Goal: Task Accomplishment & Management: Manage account settings

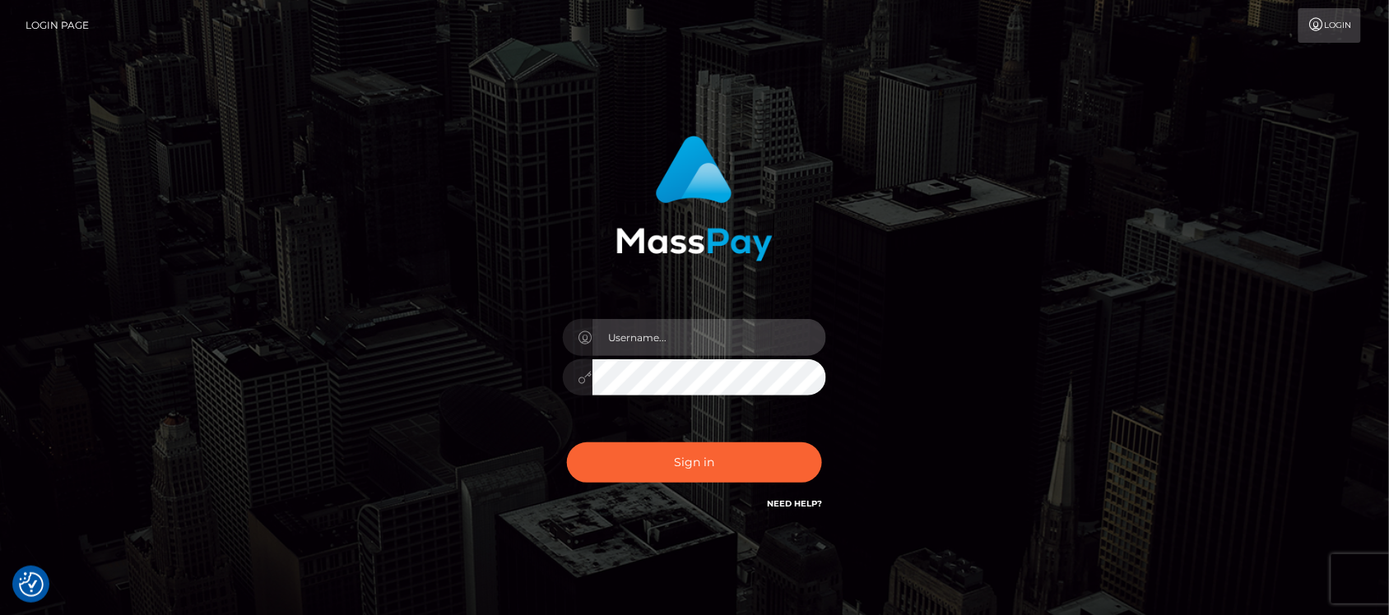
type input "hello.feetfinder"
click at [735, 332] on input "hello.feetfinder" at bounding box center [709, 337] width 234 height 37
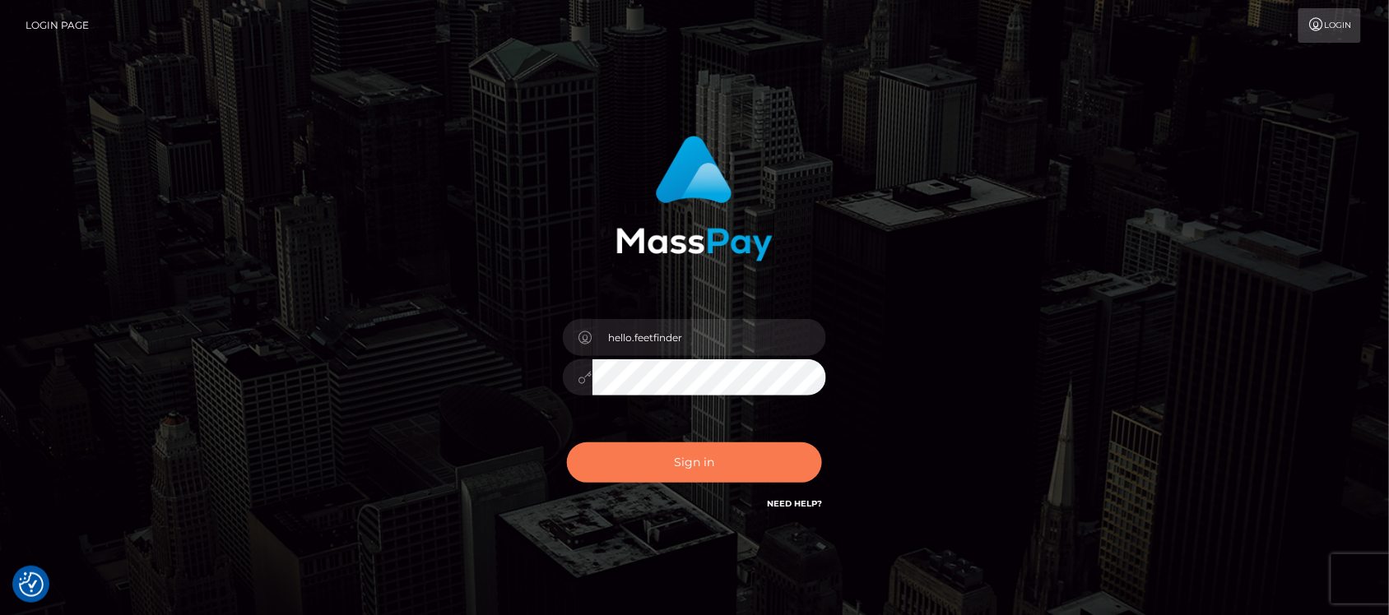
click at [724, 451] on button "Sign in" at bounding box center [694, 463] width 255 height 40
type input "hello.feetfinder"
click at [768, 469] on button "Sign in" at bounding box center [694, 463] width 255 height 40
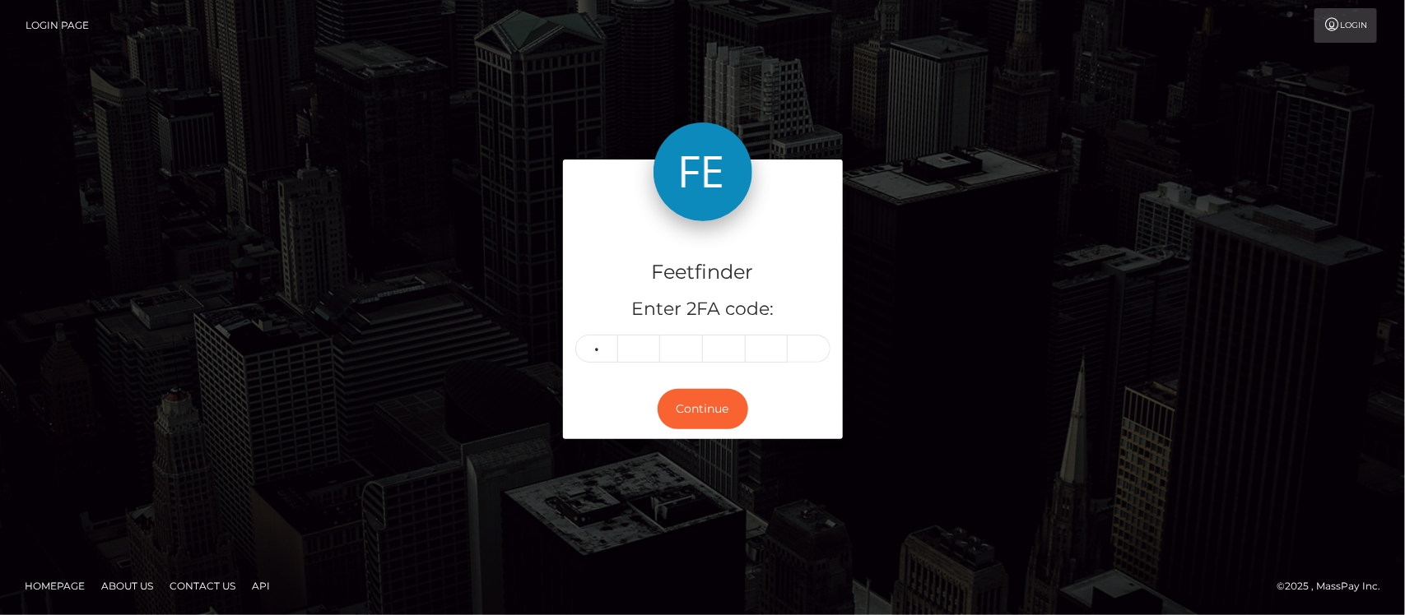
type input "7"
type input "1"
type input "6"
type input "4"
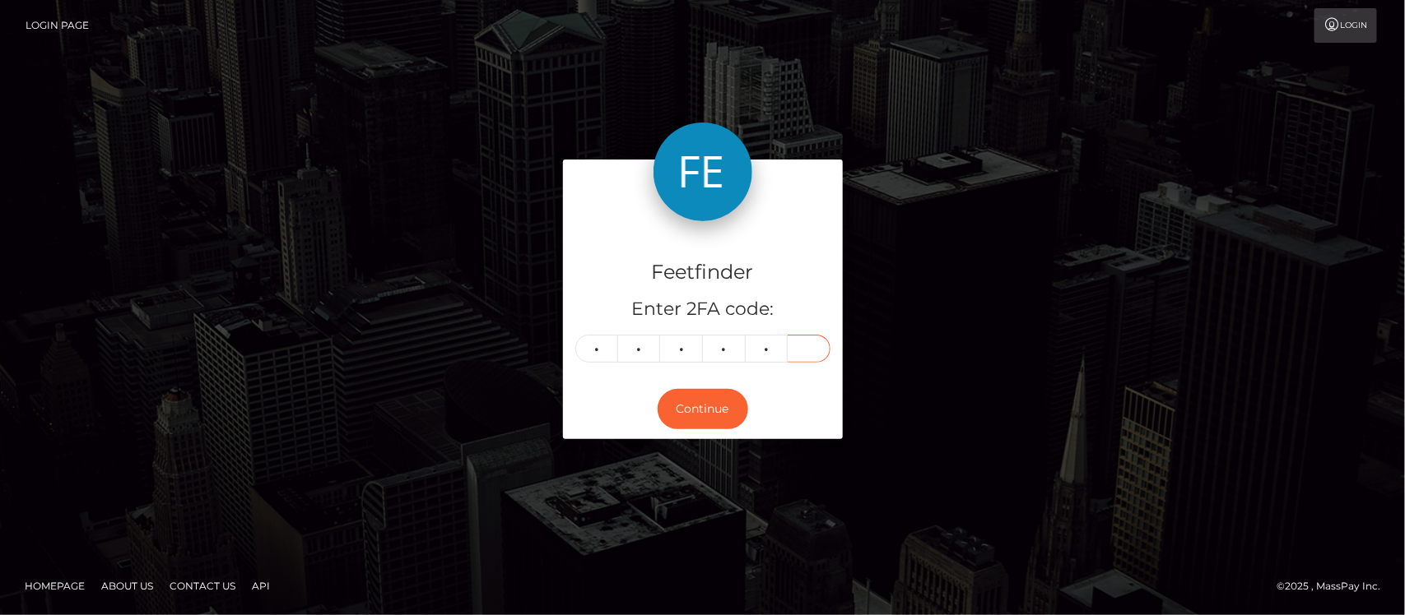
type input "0"
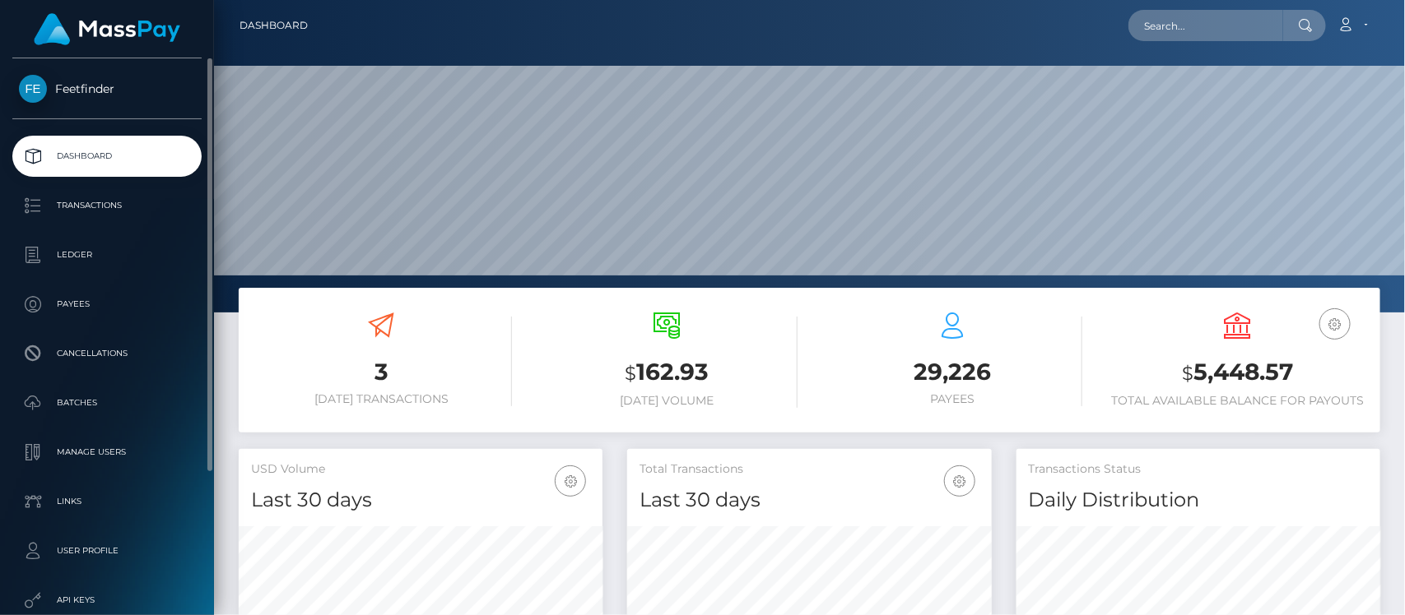
scroll to position [290, 364]
click at [70, 303] on p "Payees" at bounding box center [107, 304] width 176 height 25
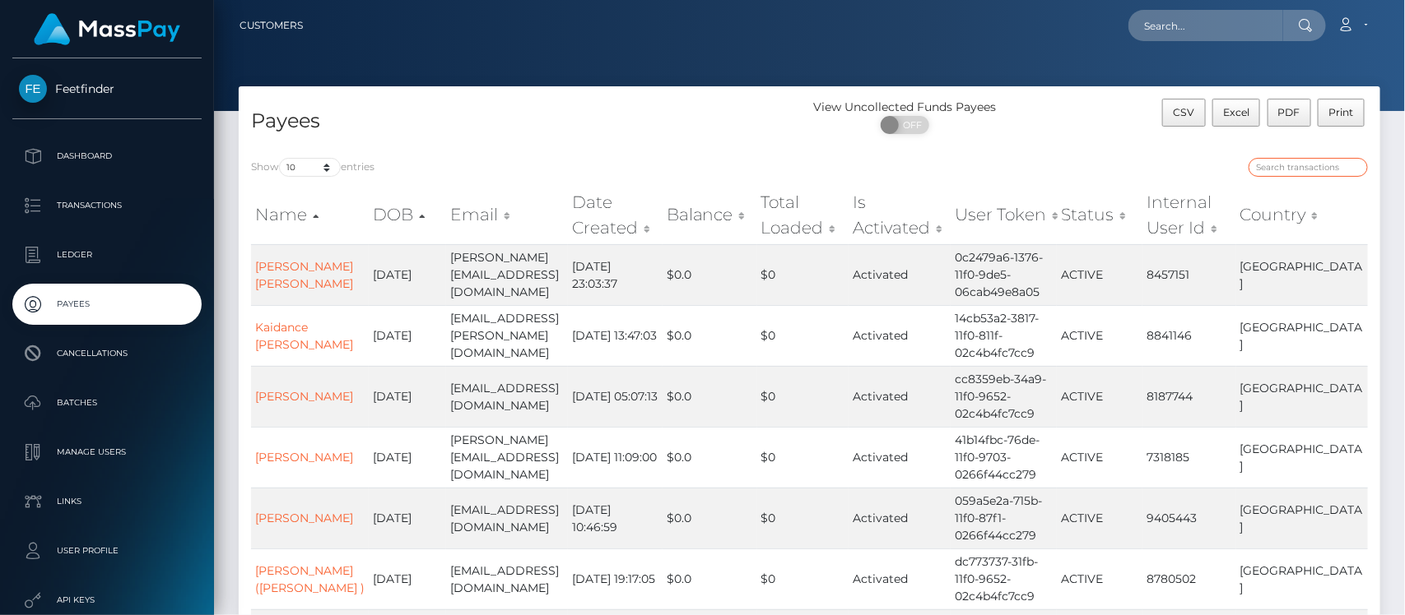
click at [1315, 162] on input "search" at bounding box center [1307, 167] width 119 height 19
paste input "e41b2fd8-8230-11f0-8023-0266f44cc279"
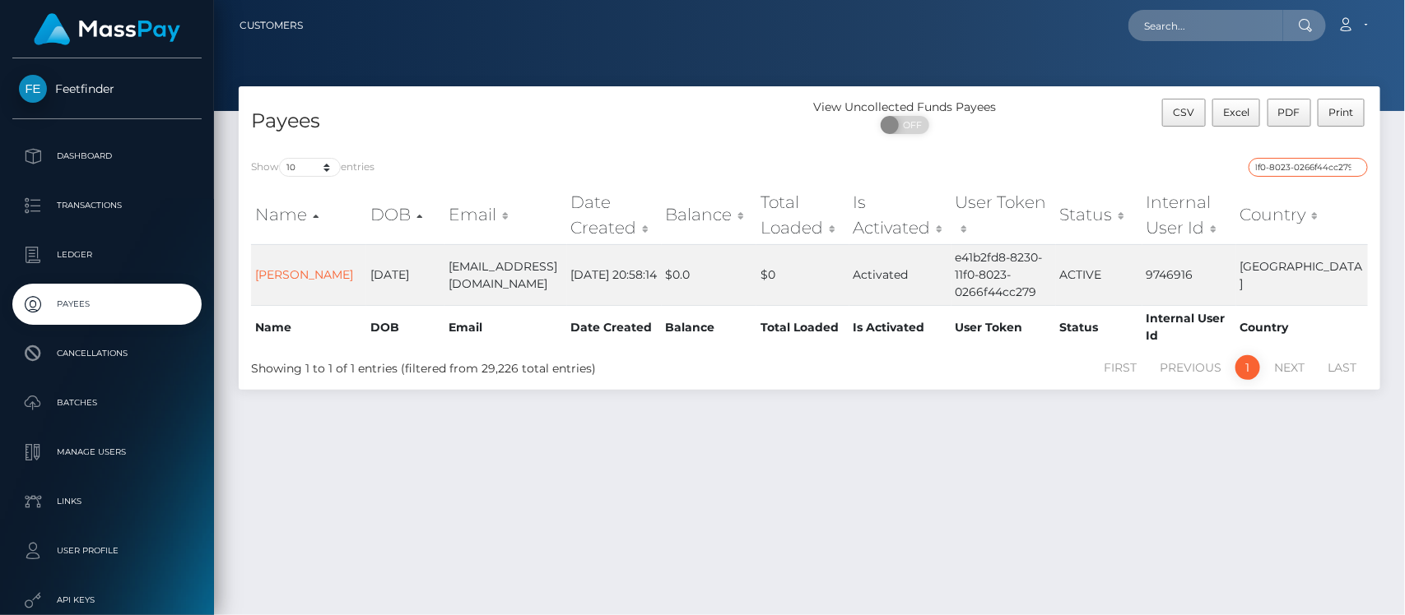
type input "e41b2fd8-8230-11f0-8023-0266f44cc279"
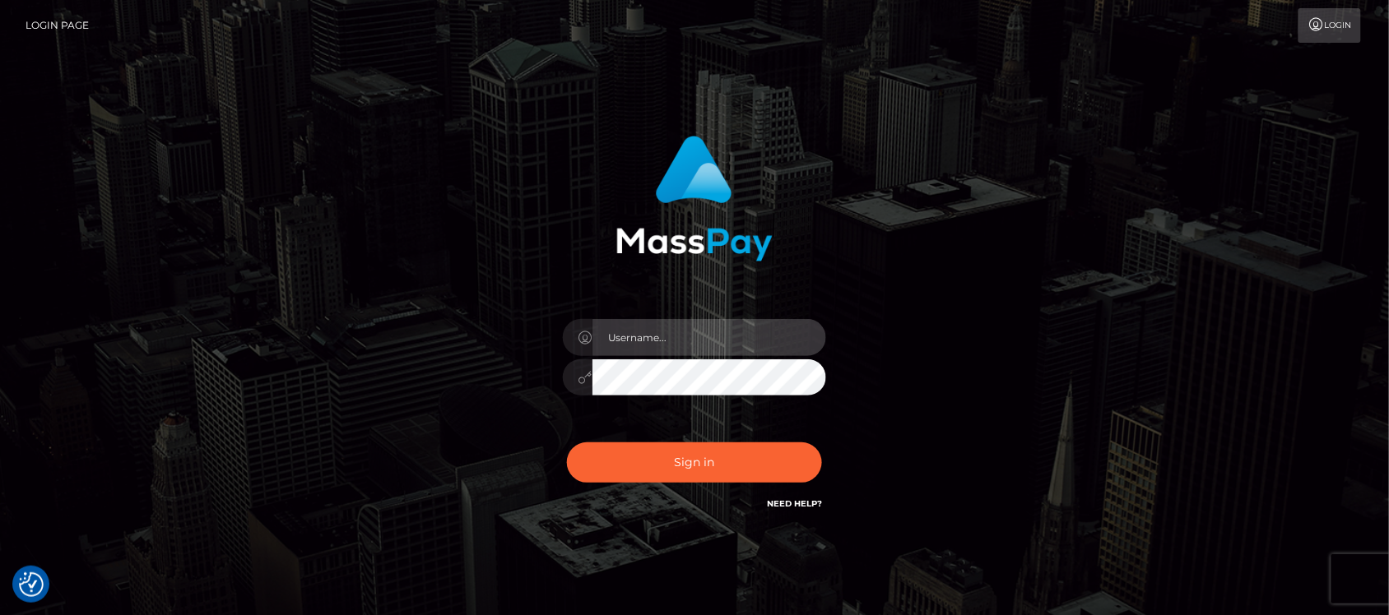
type input "hello.feetfinder"
click at [706, 330] on input "hello.feetfinder" at bounding box center [709, 337] width 234 height 37
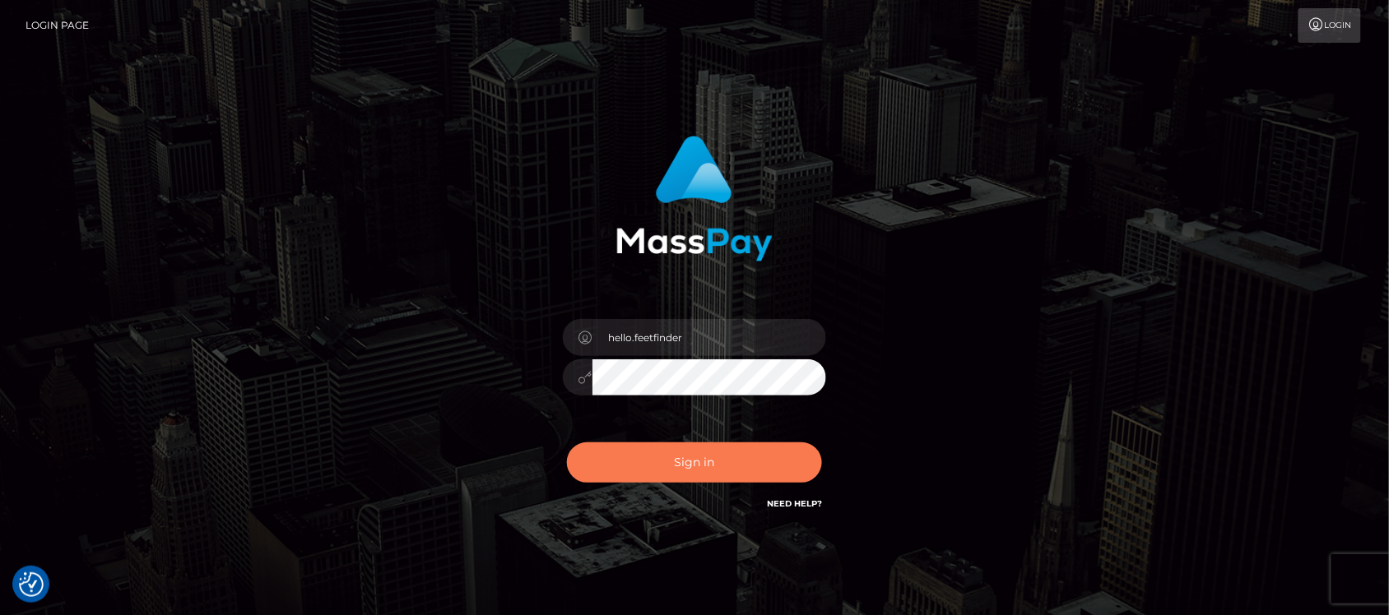
click at [759, 462] on button "Sign in" at bounding box center [694, 463] width 255 height 40
type input "hello.feetfinder"
click at [743, 474] on button "Sign in" at bounding box center [694, 463] width 255 height 40
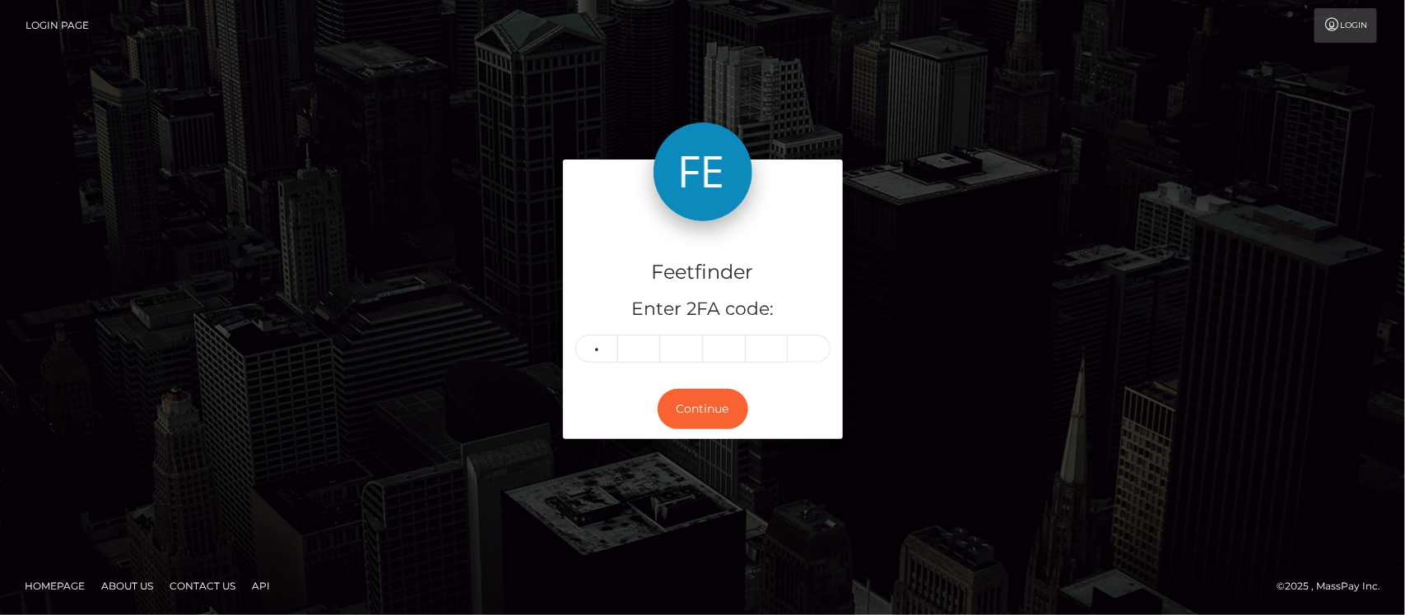
type input "7"
type input "4"
type input "7"
type input "8"
type input "5"
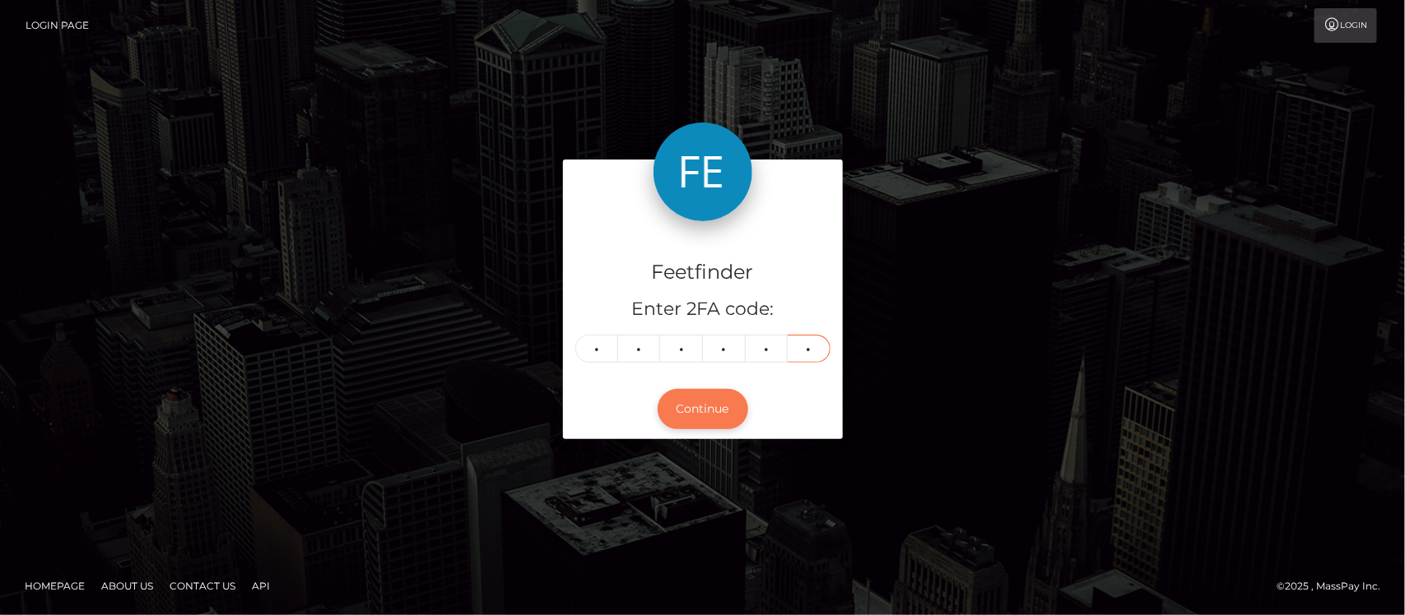
type input "9"
click at [709, 406] on button "Continue" at bounding box center [702, 409] width 91 height 40
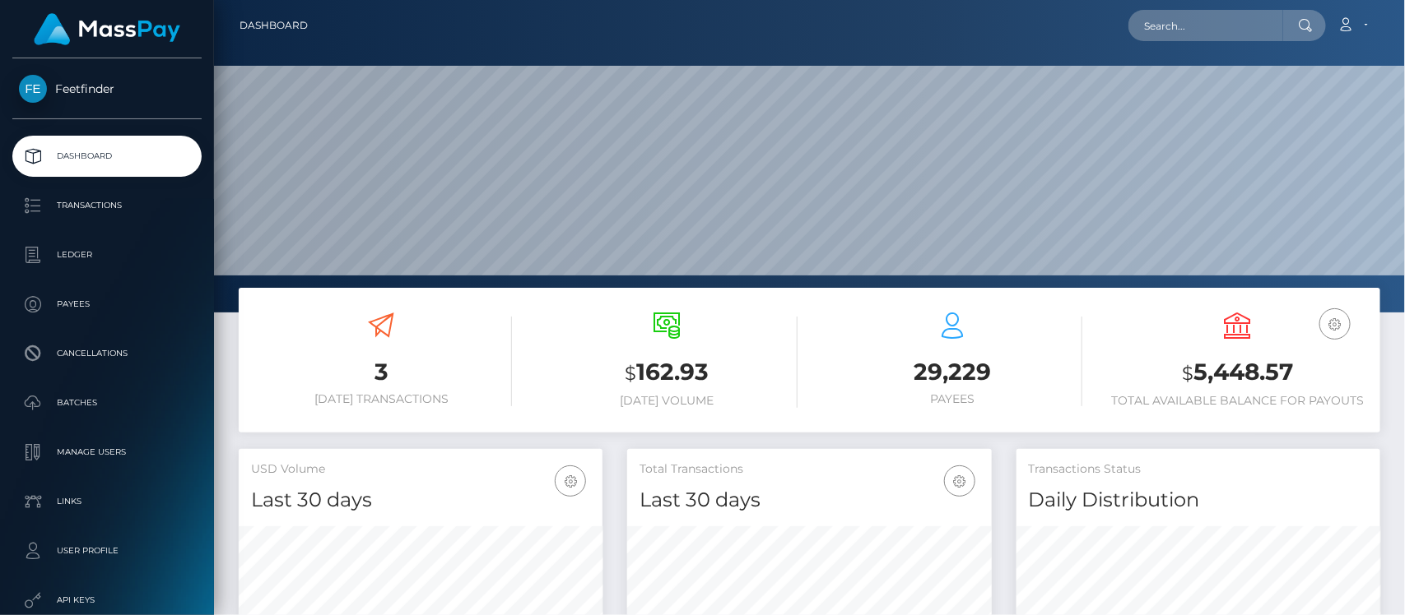
scroll to position [290, 364]
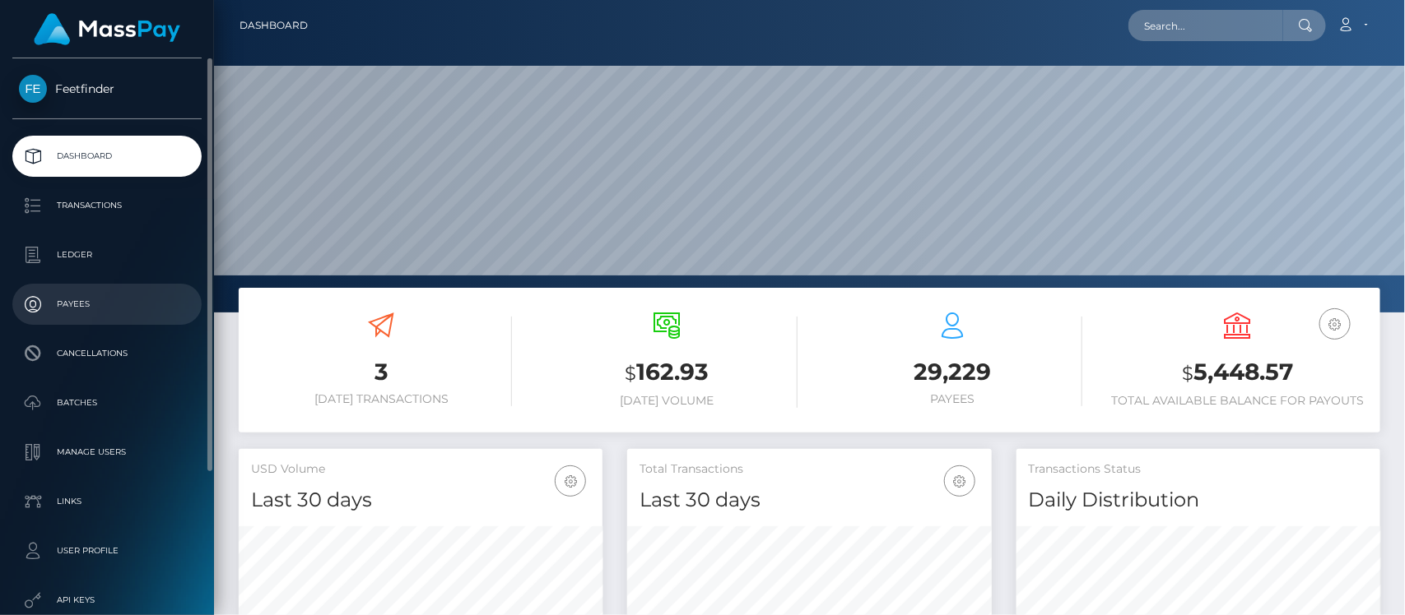
click at [62, 313] on p "Payees" at bounding box center [107, 304] width 176 height 25
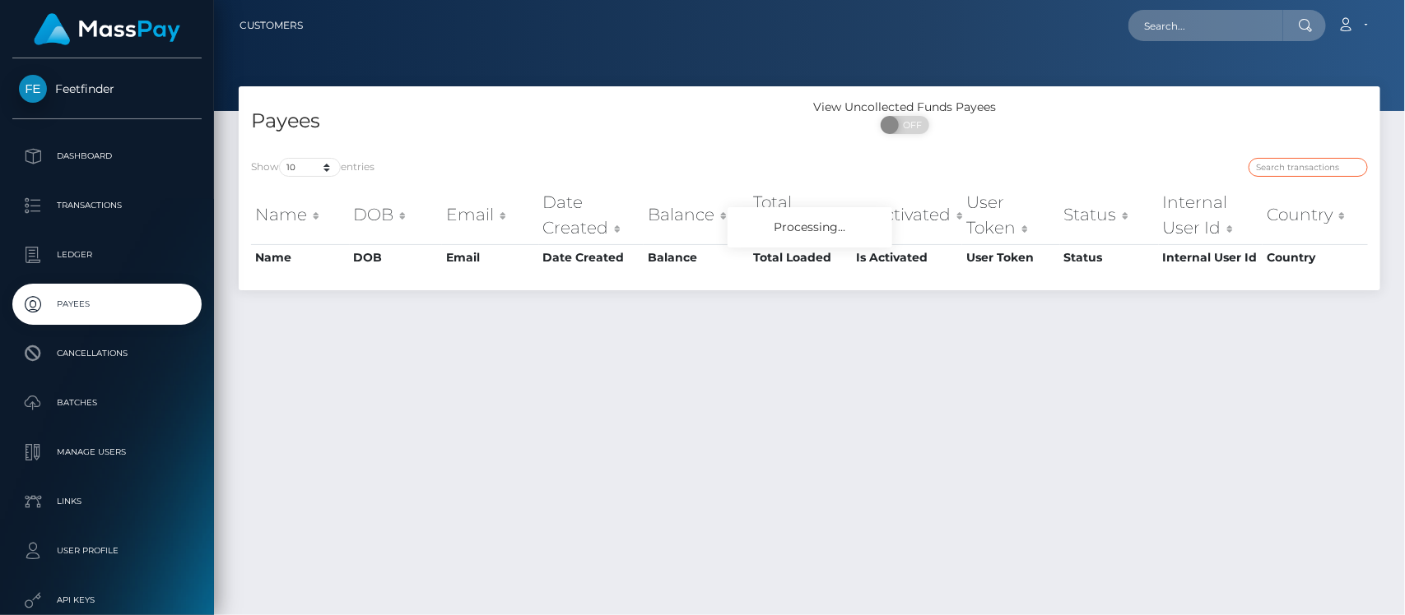
click at [1294, 173] on input "search" at bounding box center [1307, 167] width 119 height 19
paste input "7e850f4c-7e2f-11f0-8023-0266f44cc279"
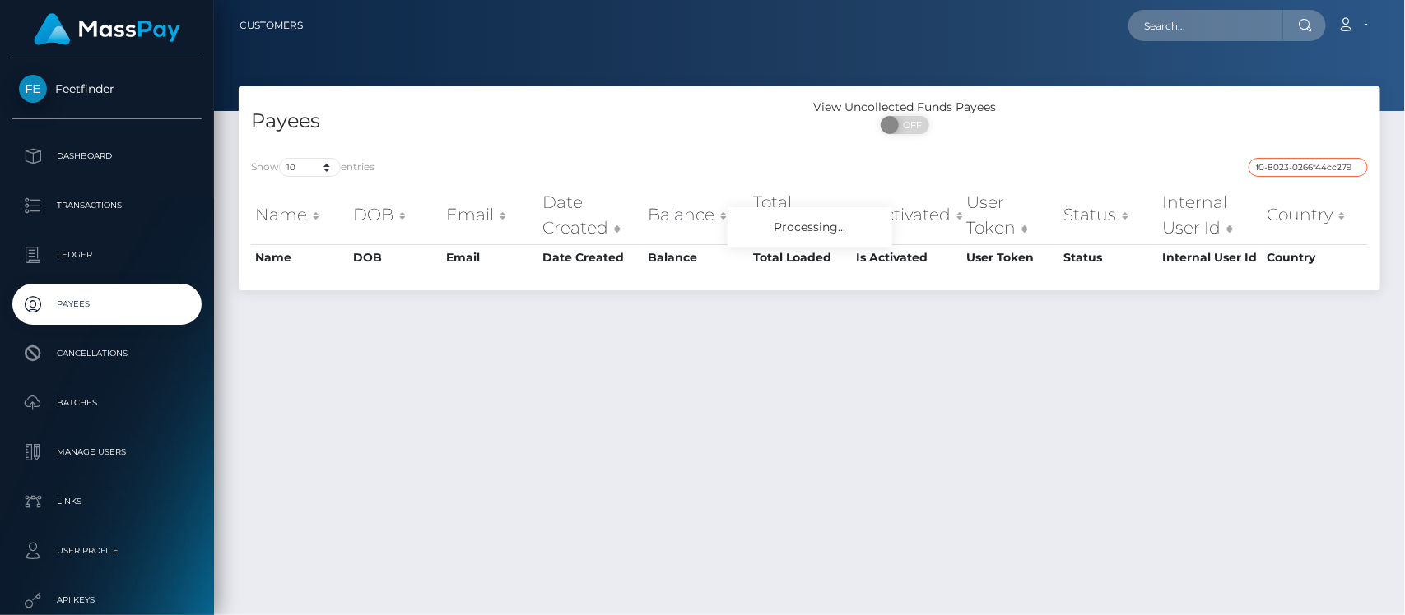
type input "7e850f4c-7e2f-11f0-8023-0266f44cc279"
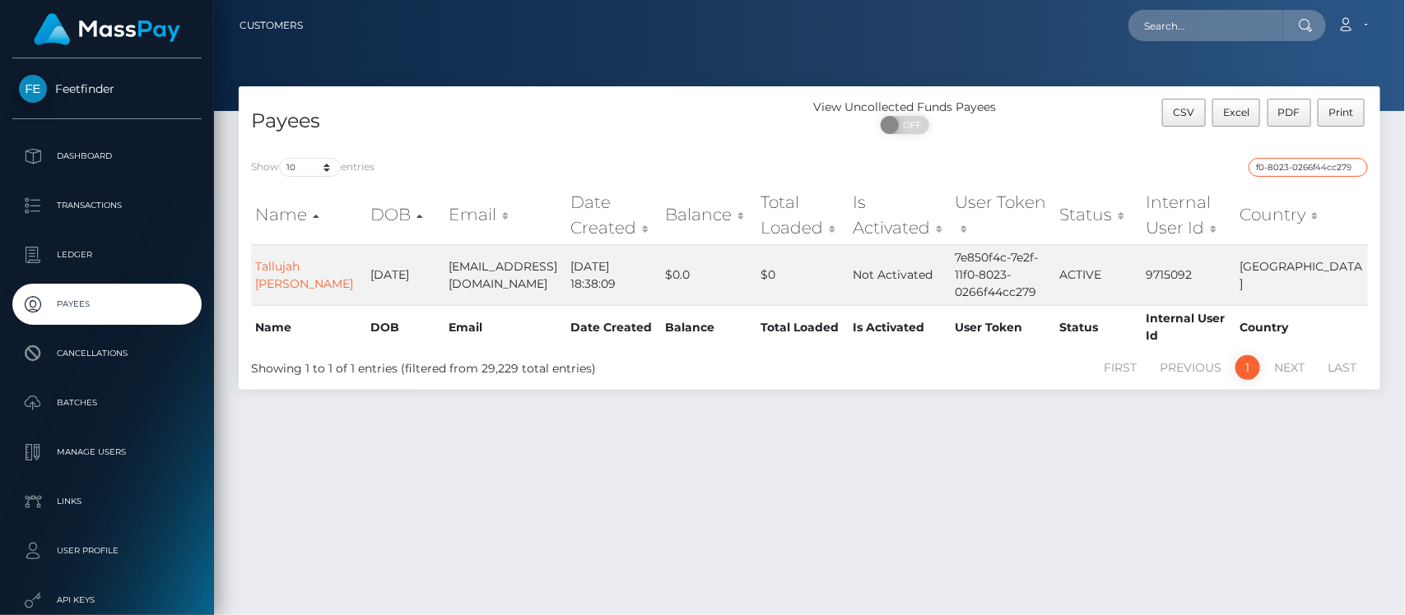
scroll to position [0, 0]
